Goal: Check status: Check status

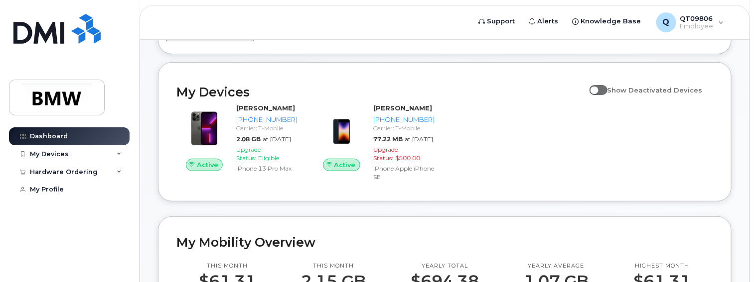
scroll to position [100, 0]
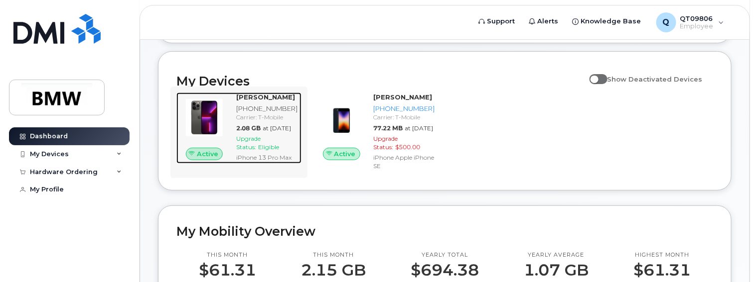
click at [263, 132] on span "at [DATE]" at bounding box center [277, 128] width 28 height 7
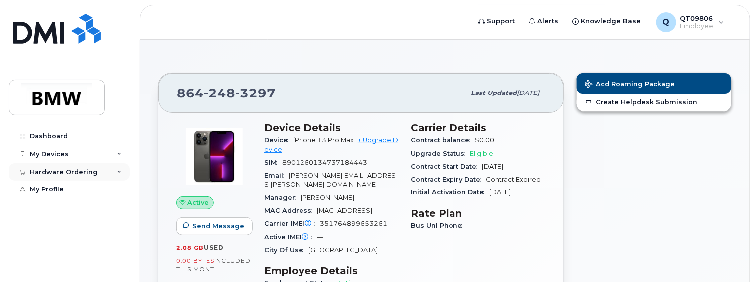
click at [112, 171] on div "Hardware Ordering" at bounding box center [69, 172] width 121 height 18
click at [120, 150] on div "My Devices" at bounding box center [69, 154] width 121 height 18
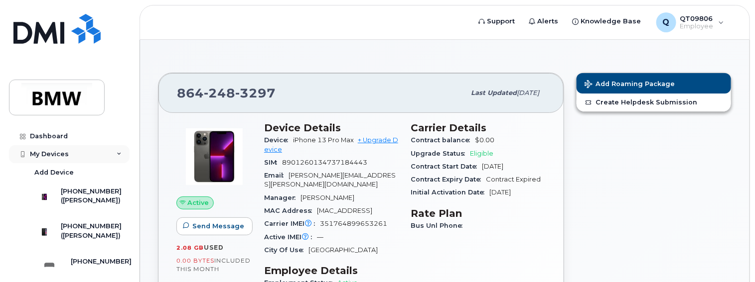
click at [120, 150] on div "My Devices" at bounding box center [69, 154] width 121 height 18
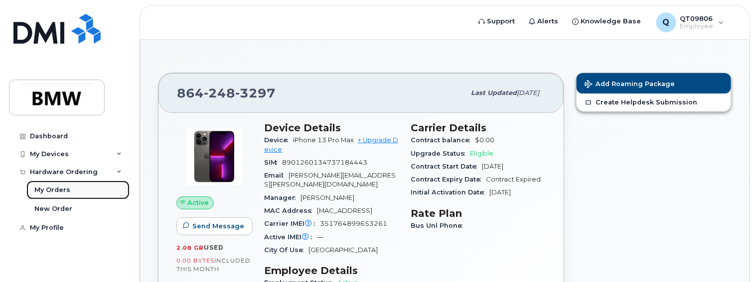
click at [80, 188] on link "My Orders" at bounding box center [77, 190] width 103 height 19
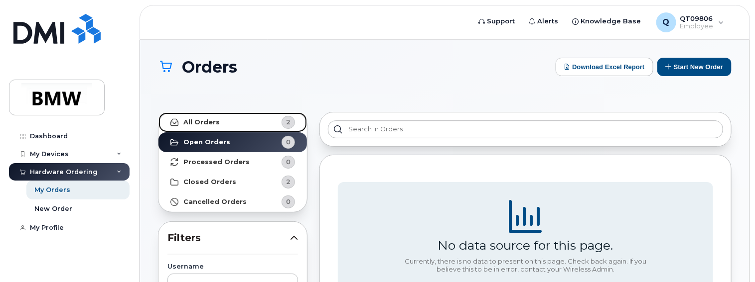
click at [217, 121] on link "All Orders 2" at bounding box center [232, 123] width 148 height 20
